Goal: Task Accomplishment & Management: Use online tool/utility

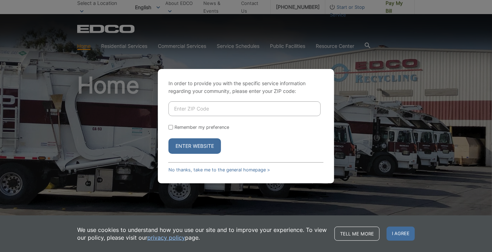
click at [184, 106] on input "Enter ZIP Code" at bounding box center [244, 109] width 152 height 15
type input "92082"
click at [194, 147] on button "Enter Website" at bounding box center [194, 147] width 53 height 16
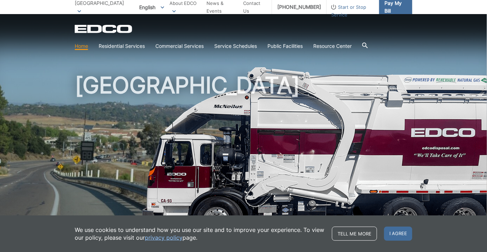
click at [389, 5] on span "Pay My Bill" at bounding box center [396, 7] width 22 height 16
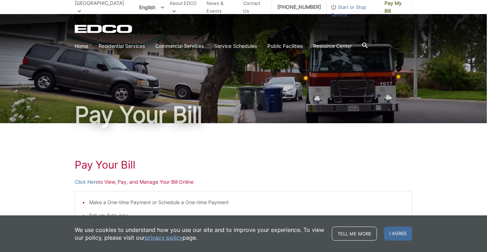
scroll to position [190, 0]
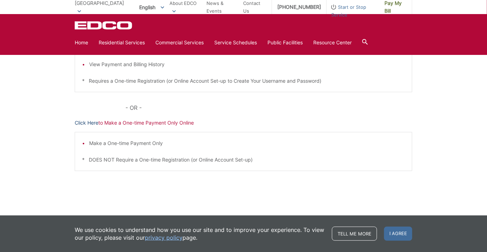
click at [87, 122] on link "Click Here" at bounding box center [87, 123] width 24 height 8
